Goal: Transaction & Acquisition: Complete application form

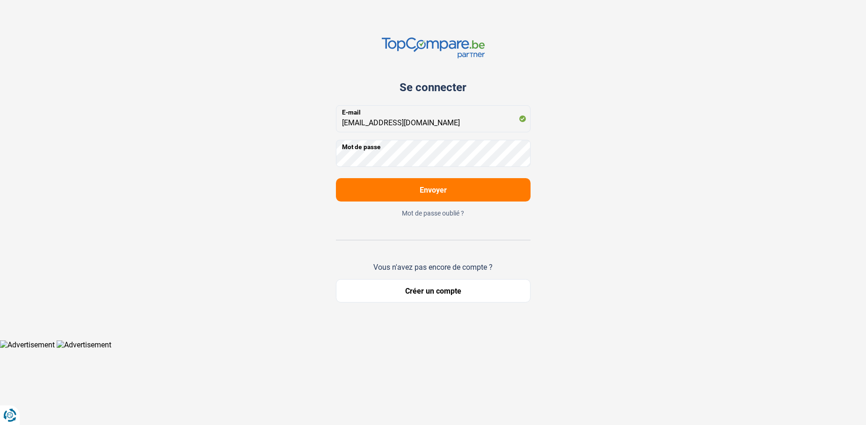
click at [424, 191] on span "Envoyer" at bounding box center [433, 190] width 27 height 9
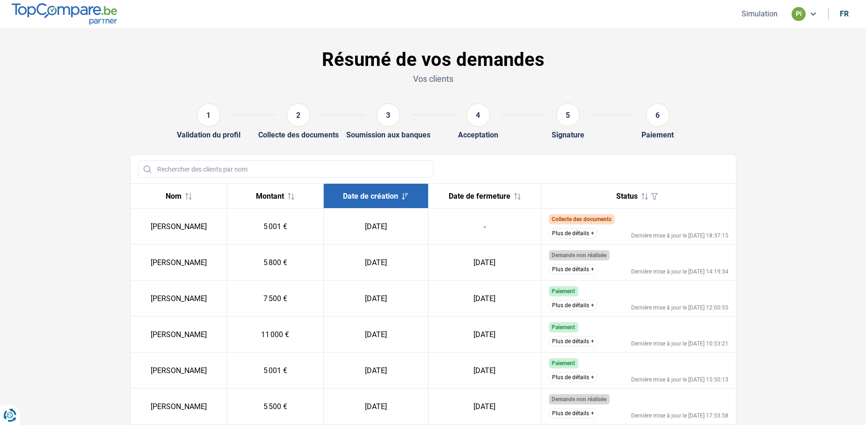
click at [577, 233] on button "Plus de détails" at bounding box center [573, 233] width 49 height 10
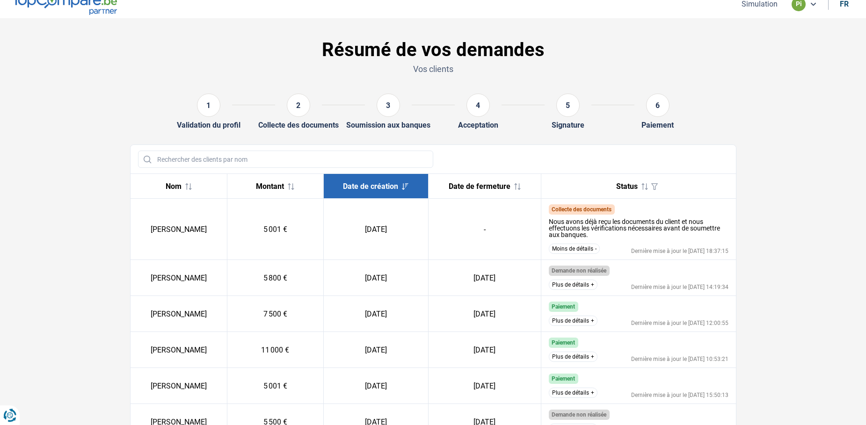
scroll to position [48, 0]
